Goal: Task Accomplishment & Management: Use online tool/utility

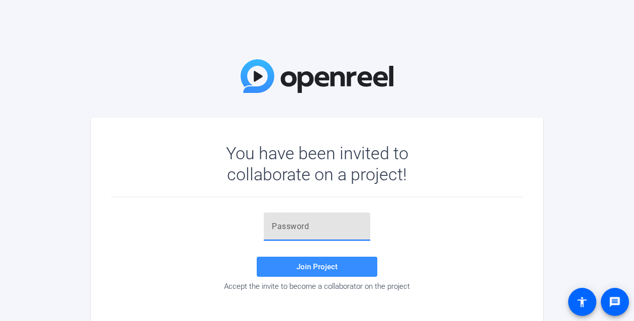
click at [307, 223] on input "text" at bounding box center [317, 227] width 90 height 12
paste input "28w[@w"
type input "28w[@w"
click at [304, 262] on span "Join Project" at bounding box center [316, 266] width 41 height 9
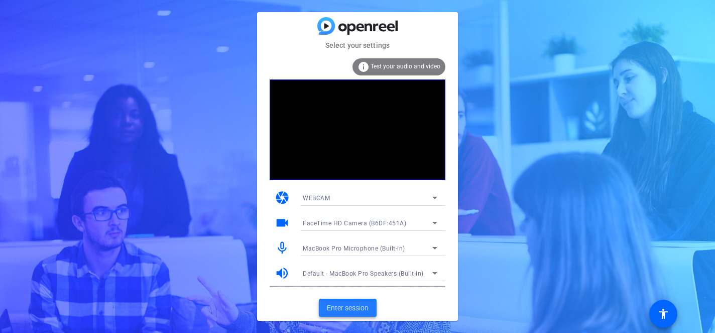
click at [361, 308] on span "Enter session" at bounding box center [348, 307] width 42 height 11
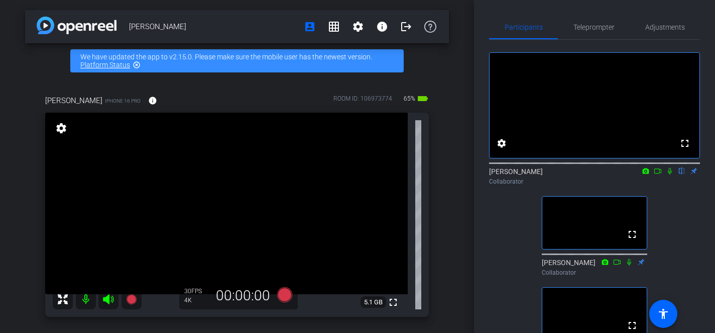
click at [513, 213] on div "fullscreen settings [PERSON_NAME] flip Collaborator fullscreen [PERSON_NAME] Co…" at bounding box center [594, 205] width 211 height 331
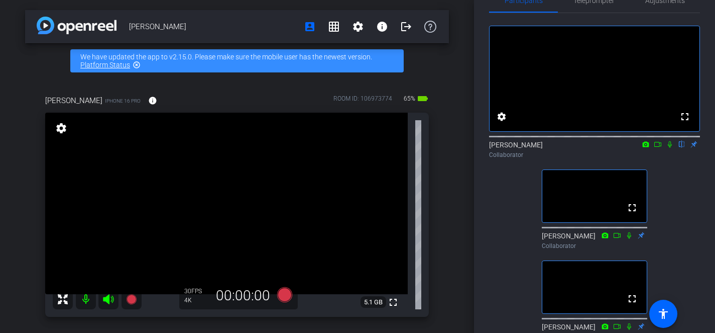
scroll to position [35, 0]
